Goal: Navigation & Orientation: Understand site structure

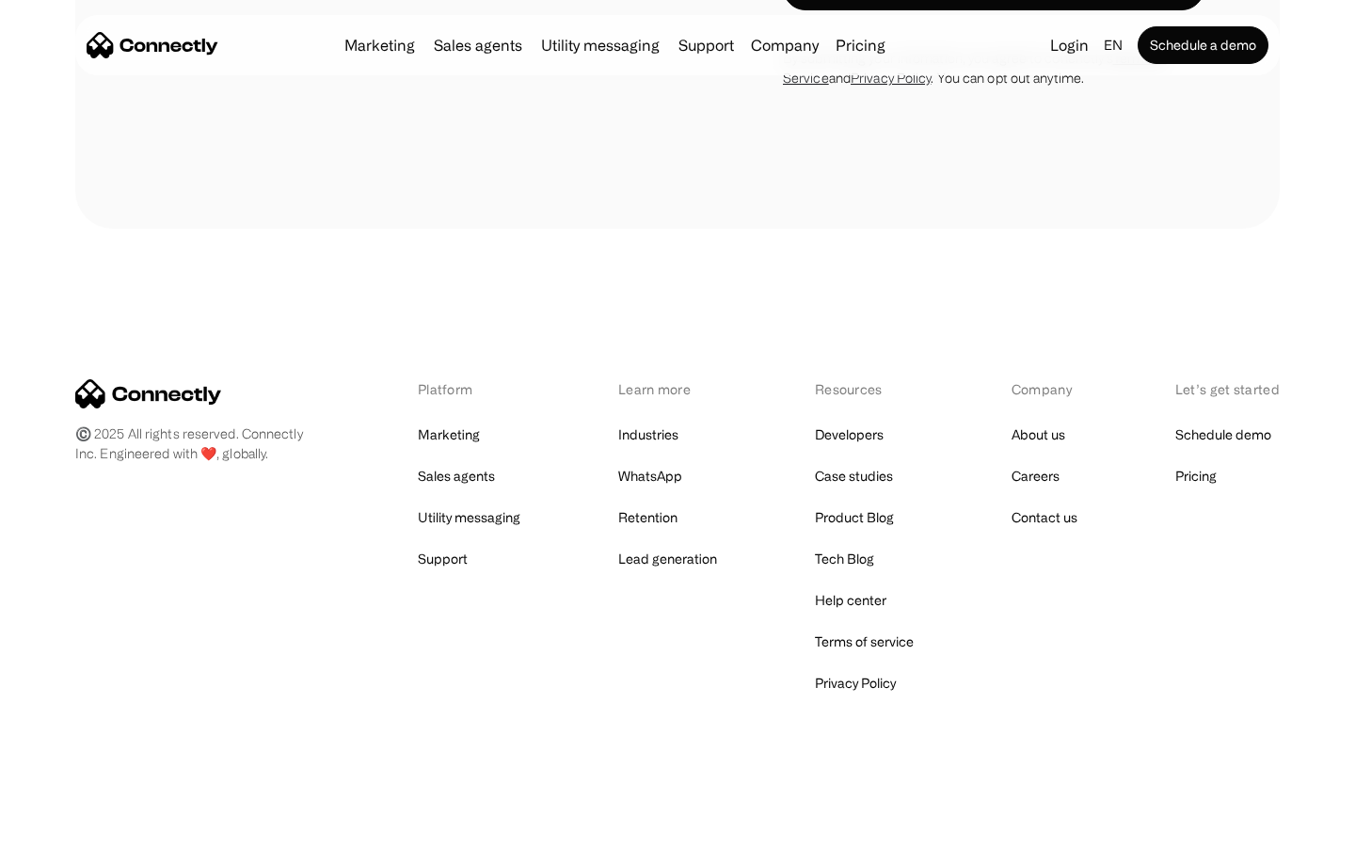
scroll to position [1589, 0]
